Goal: Transaction & Acquisition: Obtain resource

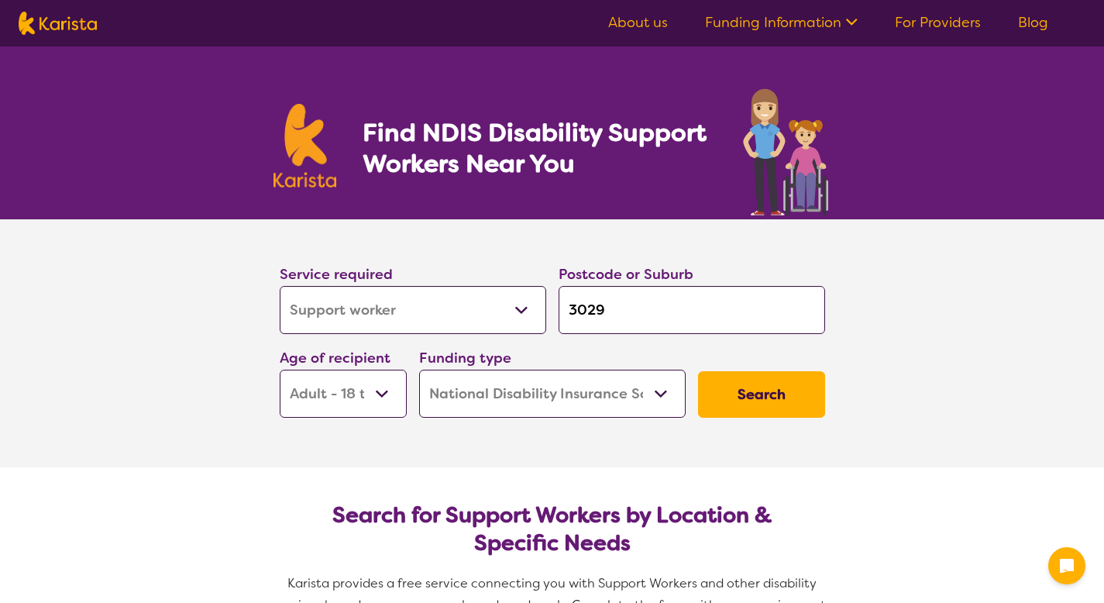
select select "Support worker"
select select "AD"
select select "NDIS"
select select "Support worker"
select select "AD"
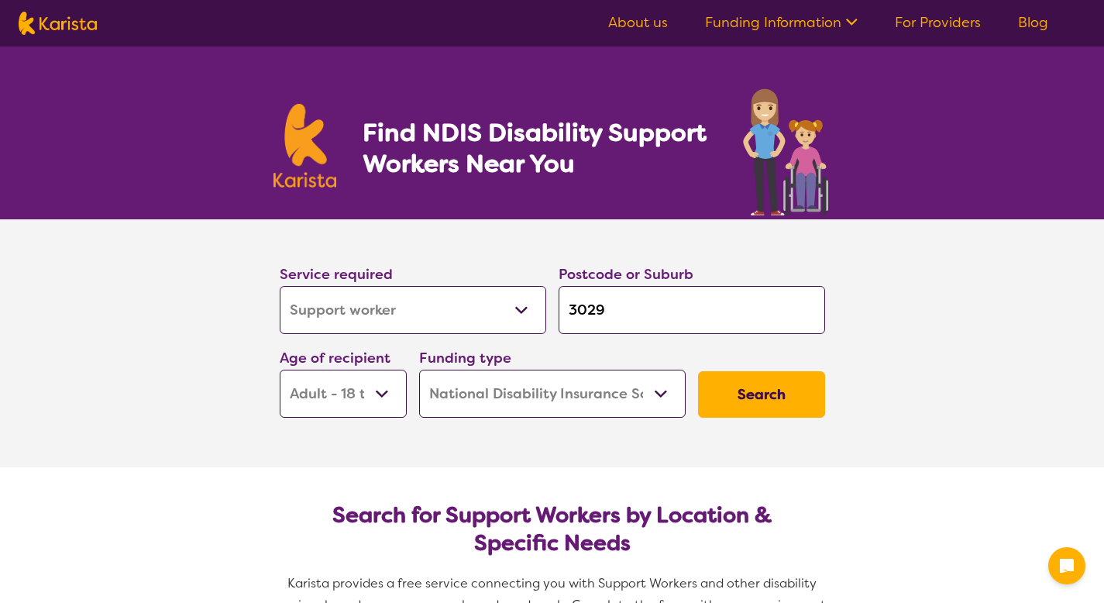
select select "NDIS"
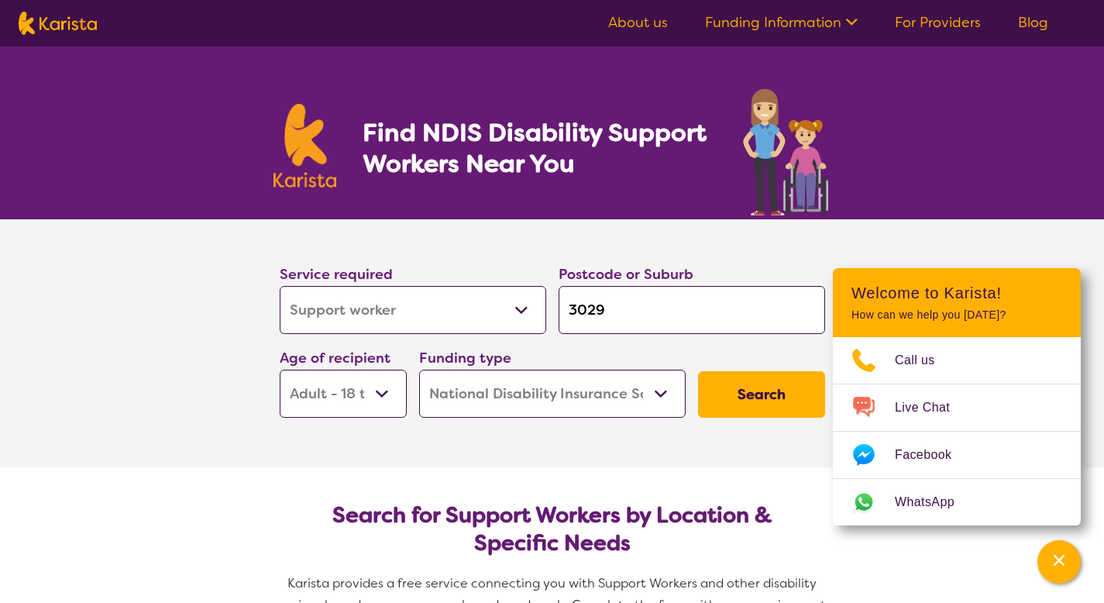
click at [609, 304] on input "3029" at bounding box center [691, 310] width 266 height 48
click at [1075, 573] on button "Channel Menu" at bounding box center [1058, 561] width 43 height 43
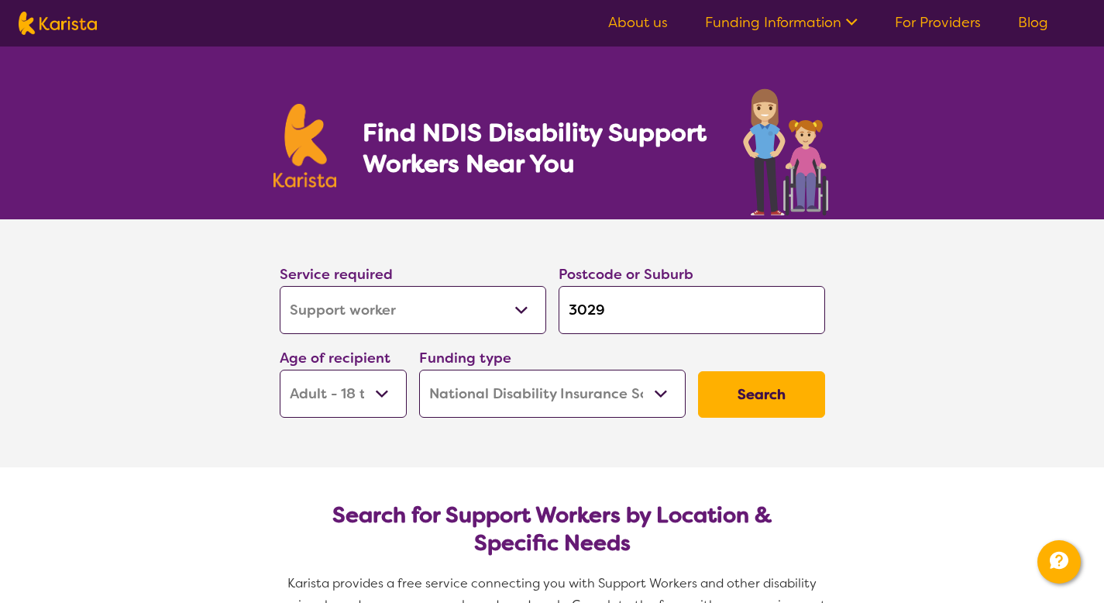
click at [780, 400] on button "Search" at bounding box center [761, 394] width 127 height 46
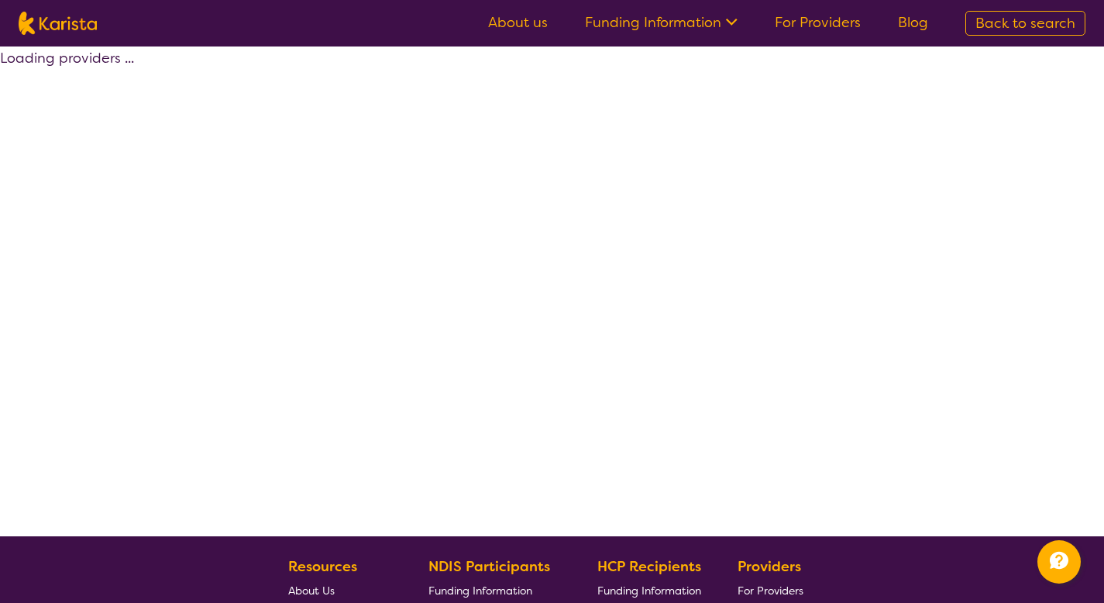
select select "by_score"
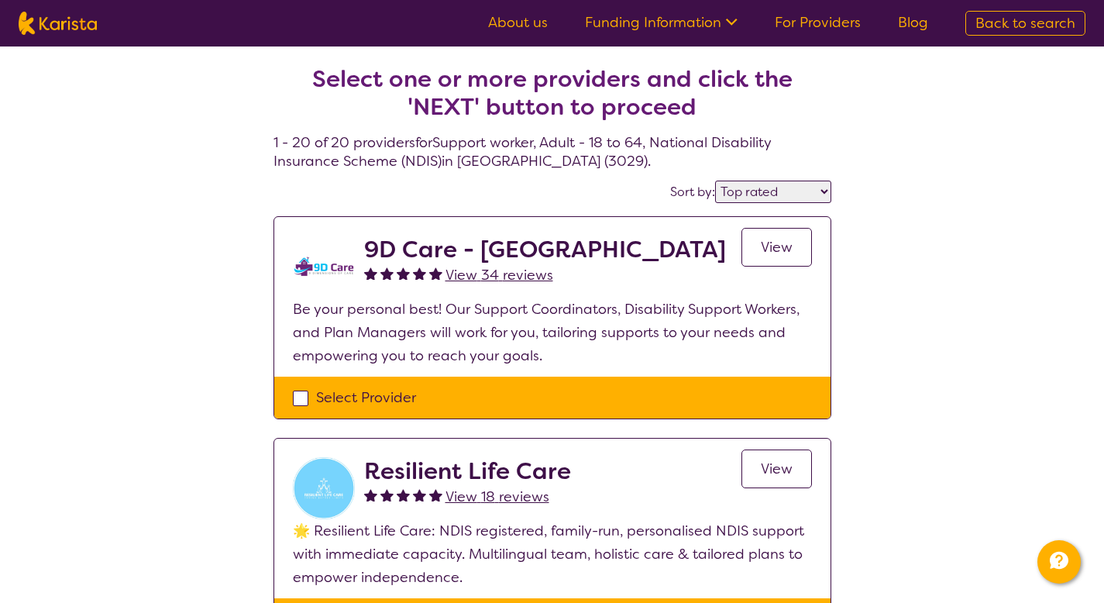
click at [505, 157] on h4 "Select one or more providers and click the 'NEXT' button to proceed 1 - 20 of 2…" at bounding box center [552, 99] width 558 height 143
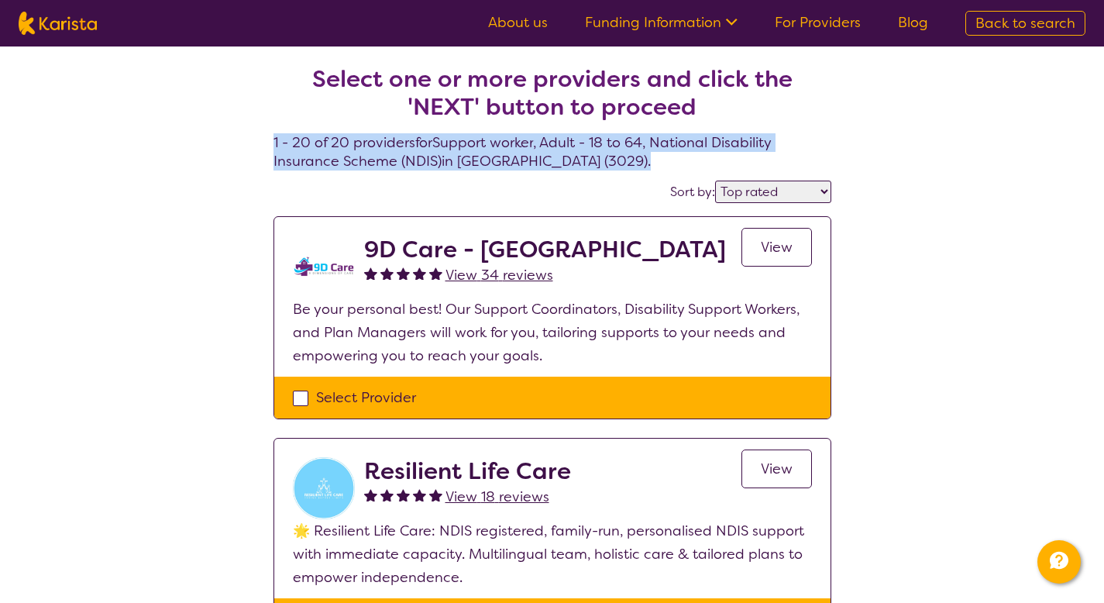
click at [505, 157] on h4 "Select one or more providers and click the 'NEXT' button to proceed 1 - 20 of 2…" at bounding box center [552, 99] width 558 height 143
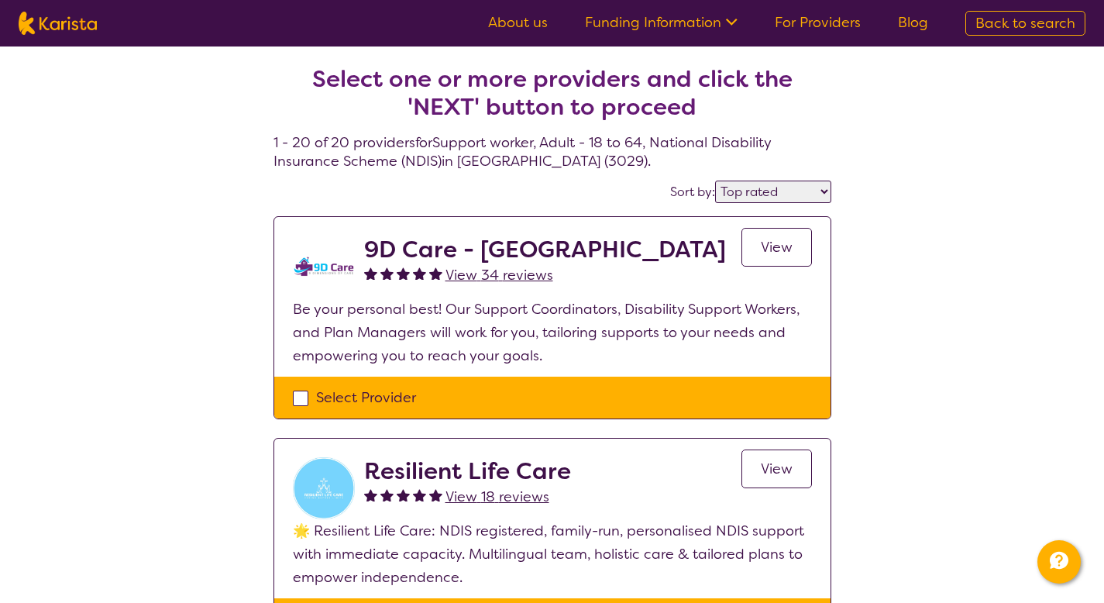
click at [716, 396] on div "Select Provider" at bounding box center [552, 397] width 519 height 23
checkbox input "true"
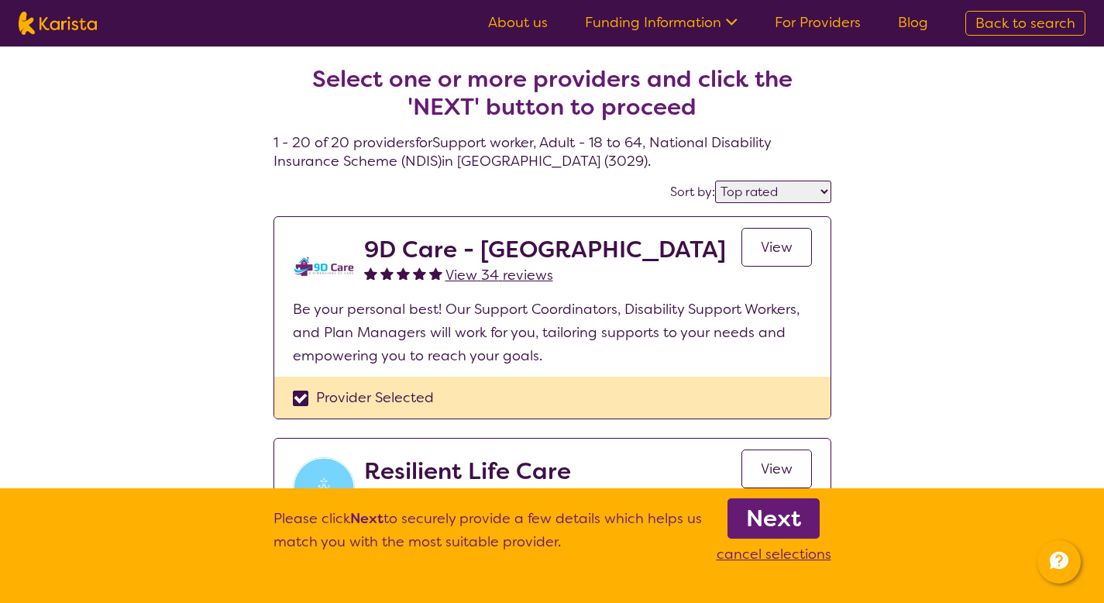
click at [790, 498] on link "Next" at bounding box center [773, 518] width 92 height 40
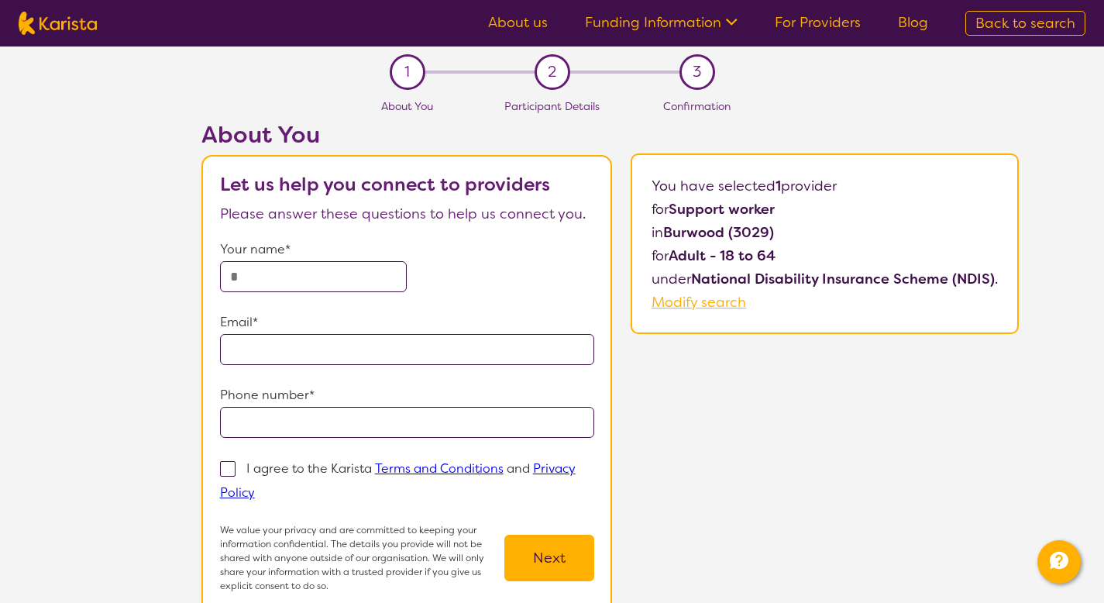
drag, startPoint x: 671, startPoint y: 234, endPoint x: 840, endPoint y: 241, distance: 169.8
click at [840, 241] on p "in [GEOGRAPHIC_DATA] (3029)" at bounding box center [824, 232] width 346 height 23
select select "by_score"
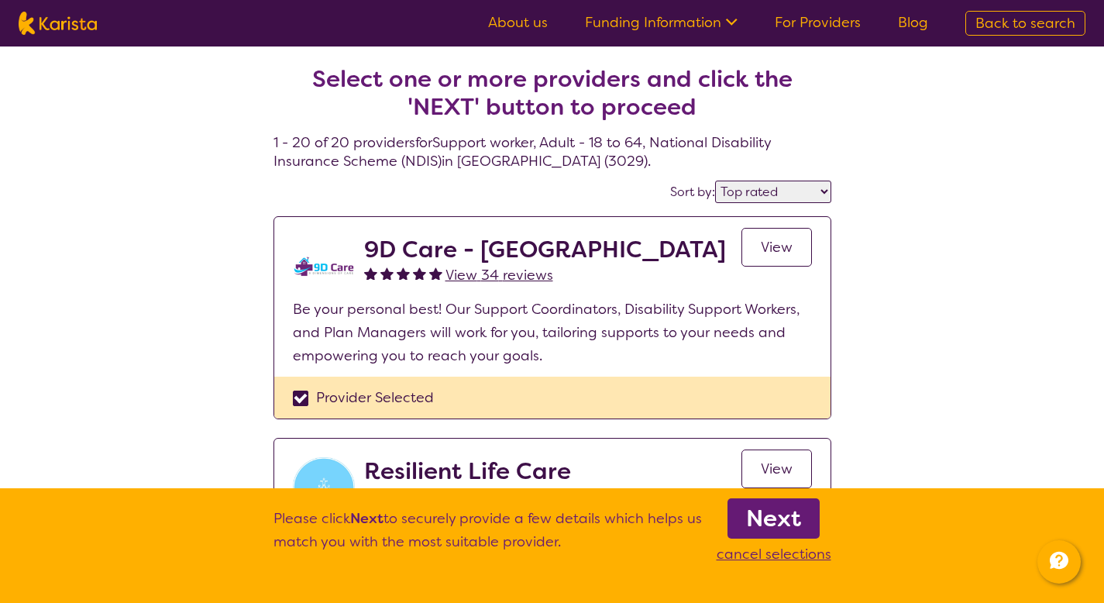
click at [785, 515] on b "Next" at bounding box center [773, 518] width 55 height 31
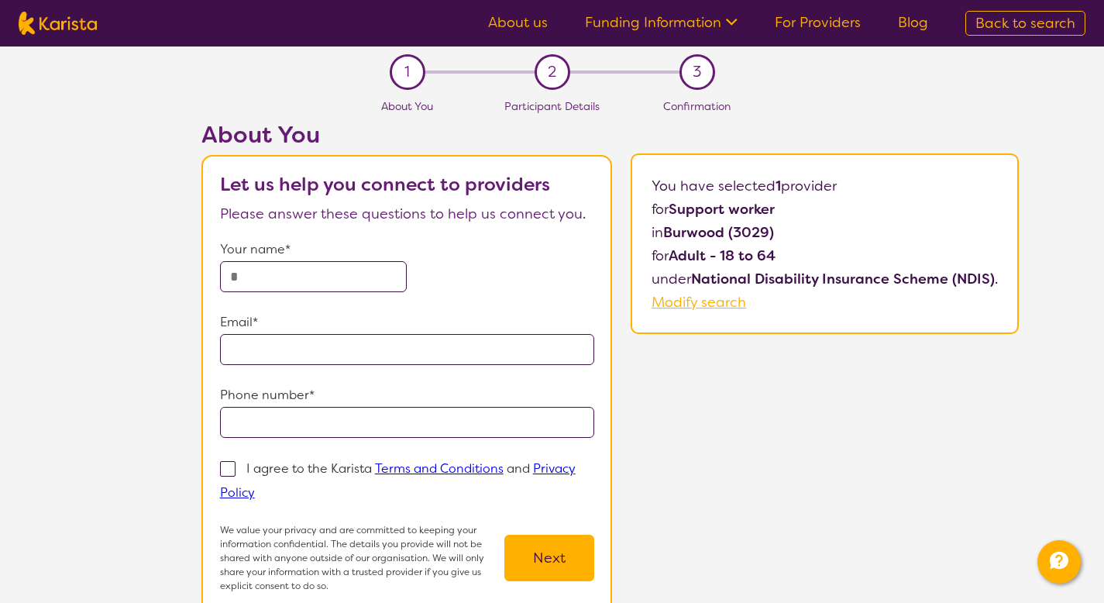
drag, startPoint x: 652, startPoint y: 183, endPoint x: 775, endPoint y: 186, distance: 123.2
click at [775, 186] on p "You have selected 1 provider" at bounding box center [824, 185] width 346 height 23
copy p "You have selected"
